Goal: Information Seeking & Learning: Learn about a topic

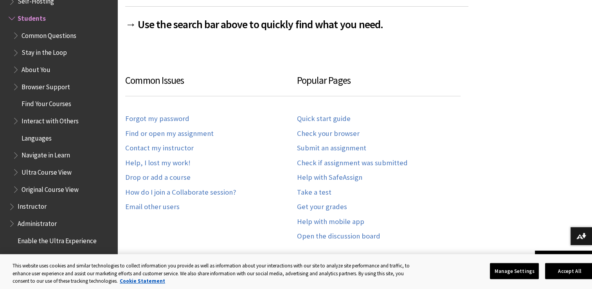
scroll to position [421, 0]
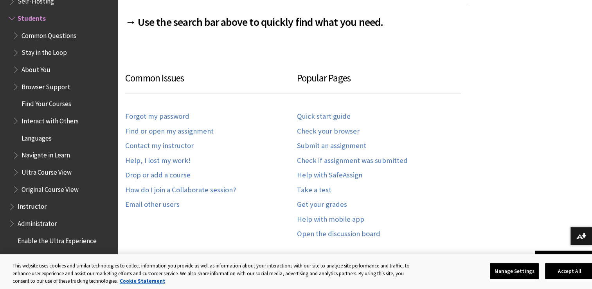
click at [58, 171] on span "Ultra Course View" at bounding box center [47, 171] width 50 height 11
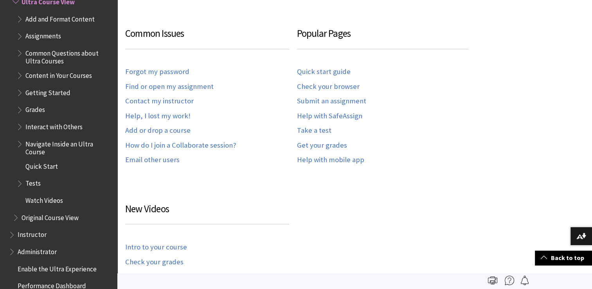
scroll to position [925, 0]
click at [15, 215] on span "Book outline for Blackboard Learn Help" at bounding box center [17, 216] width 8 height 10
click at [36, 220] on span "Original Course View" at bounding box center [50, 216] width 57 height 11
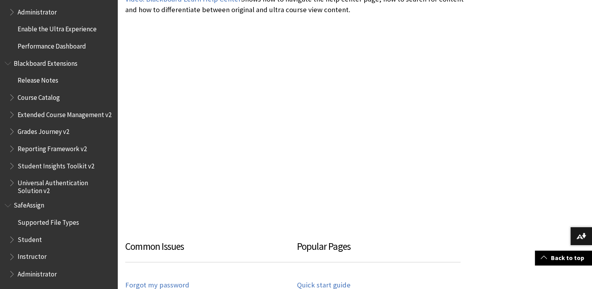
scroll to position [1203, 0]
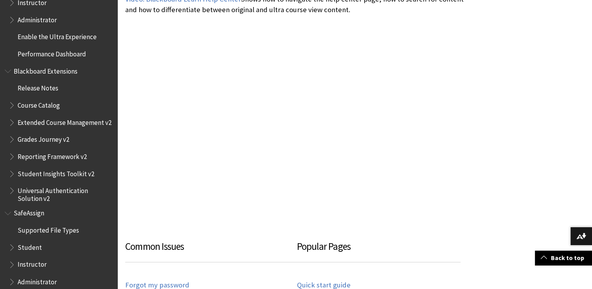
click at [6, 250] on ul "Supported File Types Student Instructor Administrator" at bounding box center [59, 256] width 108 height 65
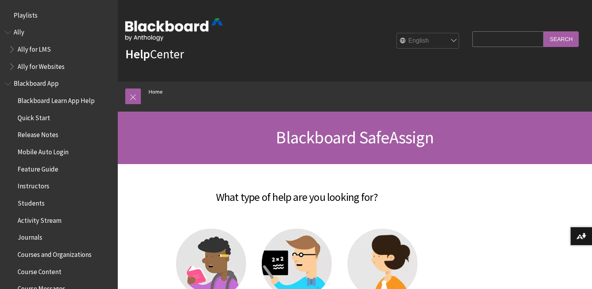
scroll to position [800, 0]
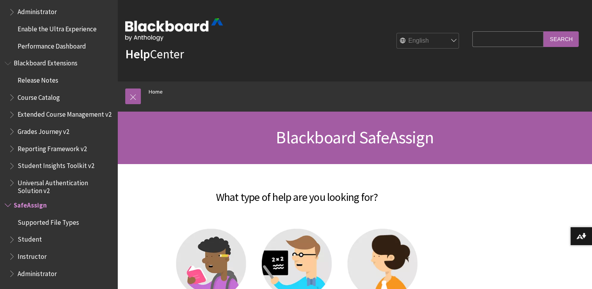
click at [9, 242] on span "Book outline for Blackboard SafeAssign" at bounding box center [13, 238] width 8 height 10
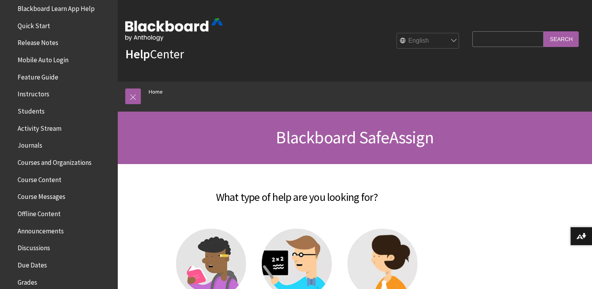
scroll to position [0, 0]
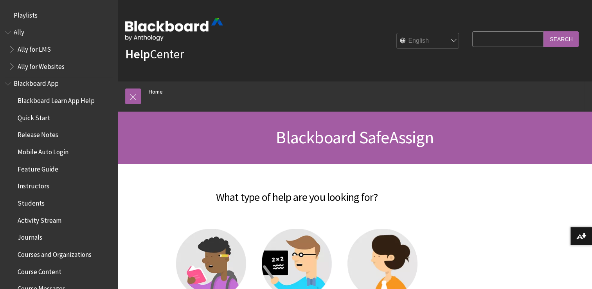
click at [50, 98] on span "Blackboard Learn App Help" at bounding box center [56, 99] width 77 height 11
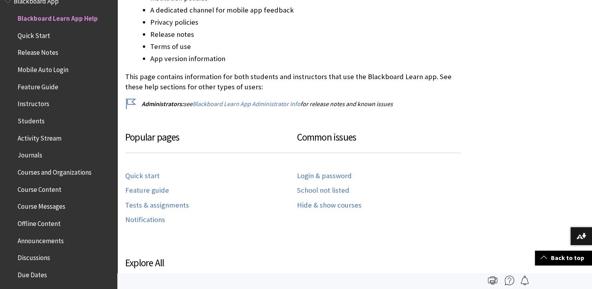
scroll to position [287, 0]
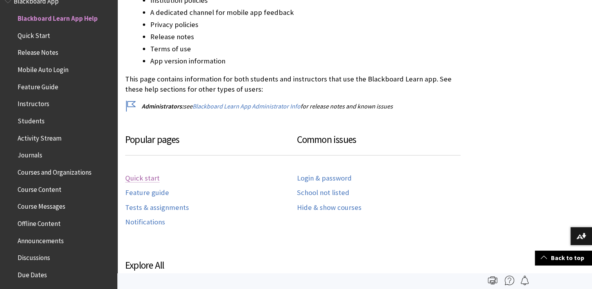
click at [139, 176] on link "Quick start" at bounding box center [142, 178] width 34 height 9
click at [313, 208] on link "Hide & show courses" at bounding box center [329, 207] width 65 height 9
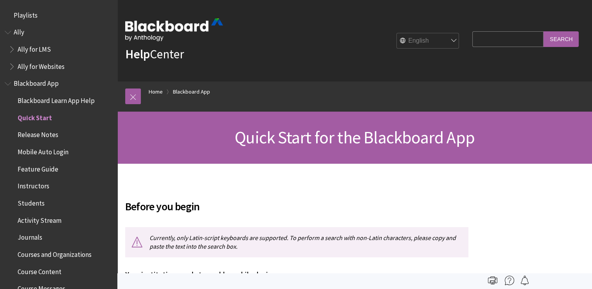
scroll to position [99, 0]
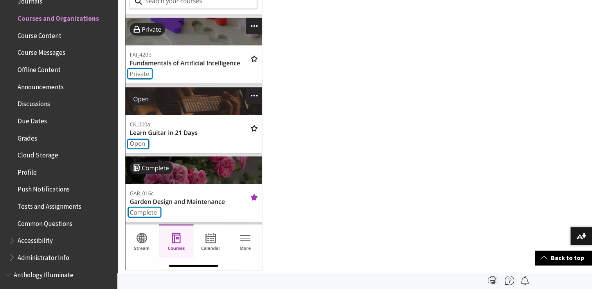
scroll to position [973, 0]
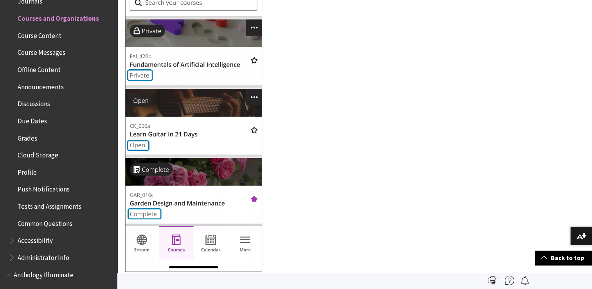
click at [57, 36] on span "Course Content" at bounding box center [40, 34] width 44 height 11
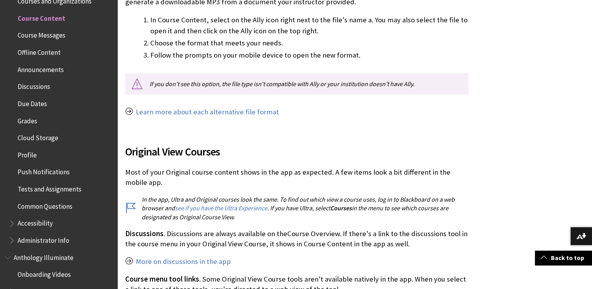
scroll to position [972, 0]
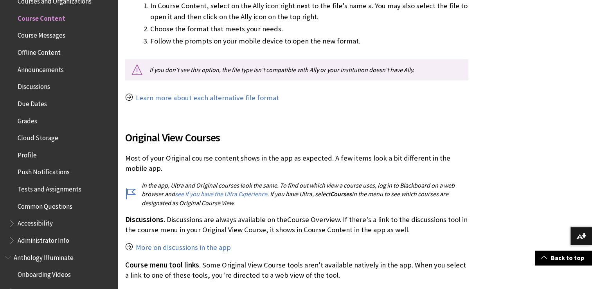
click at [58, 211] on span "Common Questions" at bounding box center [61, 206] width 104 height 13
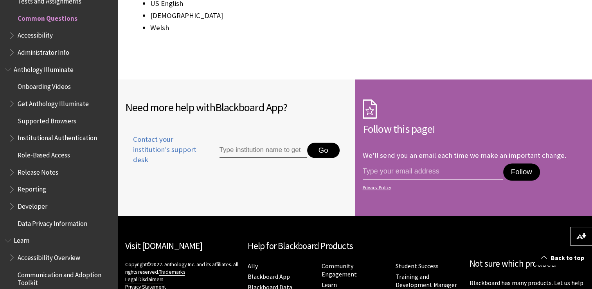
scroll to position [1203, 0]
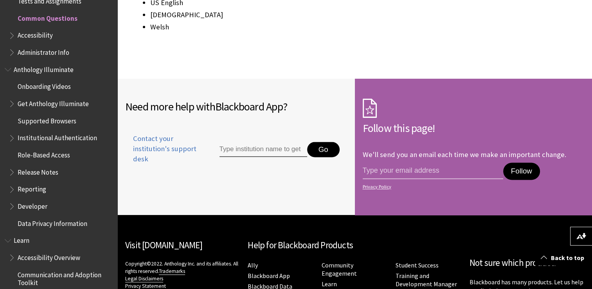
click at [9, 33] on span "Book outline for Blackboard App Help" at bounding box center [13, 34] width 8 height 10
